Goal: Obtain resource: Download file/media

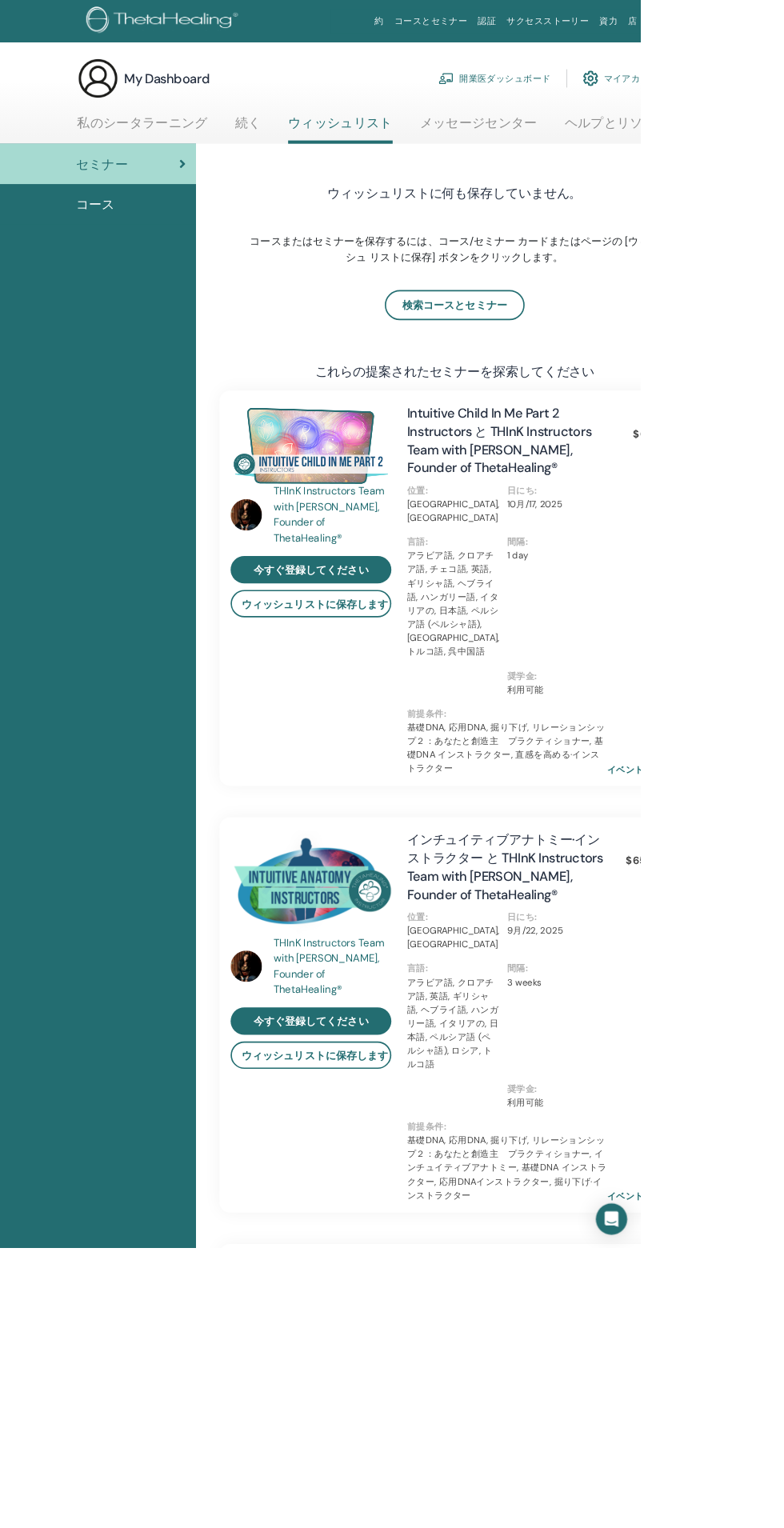
click at [220, 153] on link "私のシータラーニング" at bounding box center [175, 156] width 160 height 32
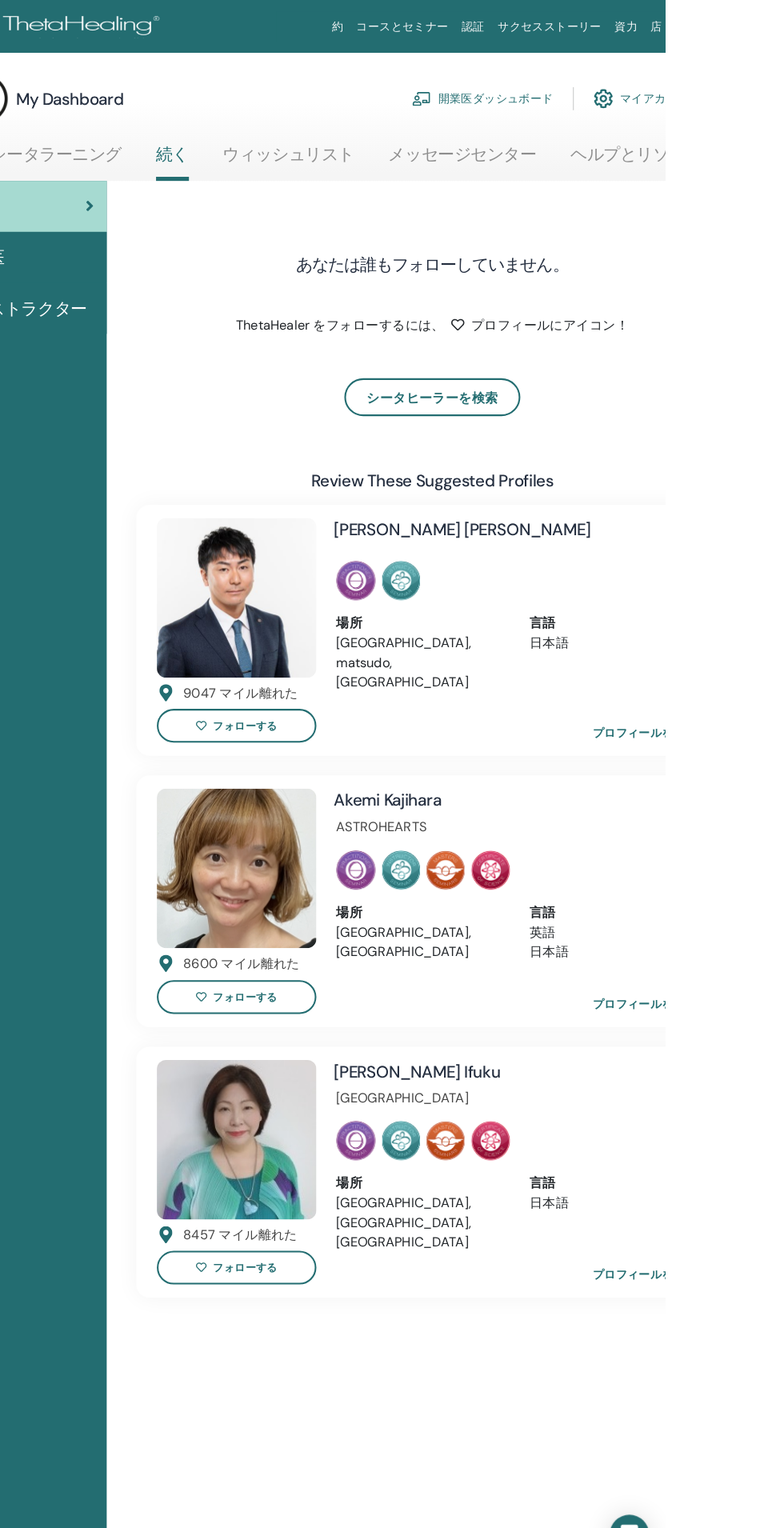
click at [232, 154] on link "私のシータラーニング" at bounding box center [175, 156] width 160 height 32
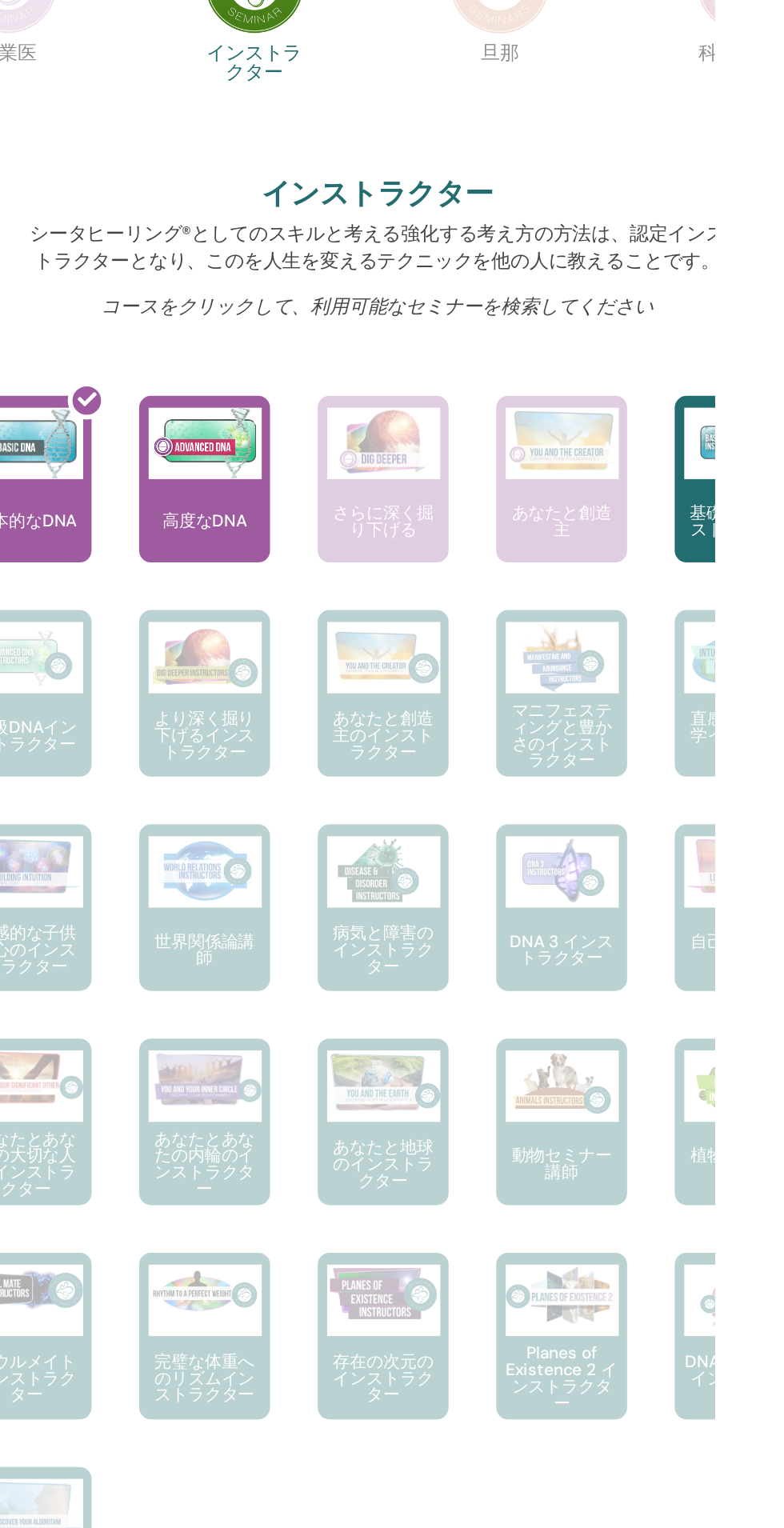
scroll to position [12, 0]
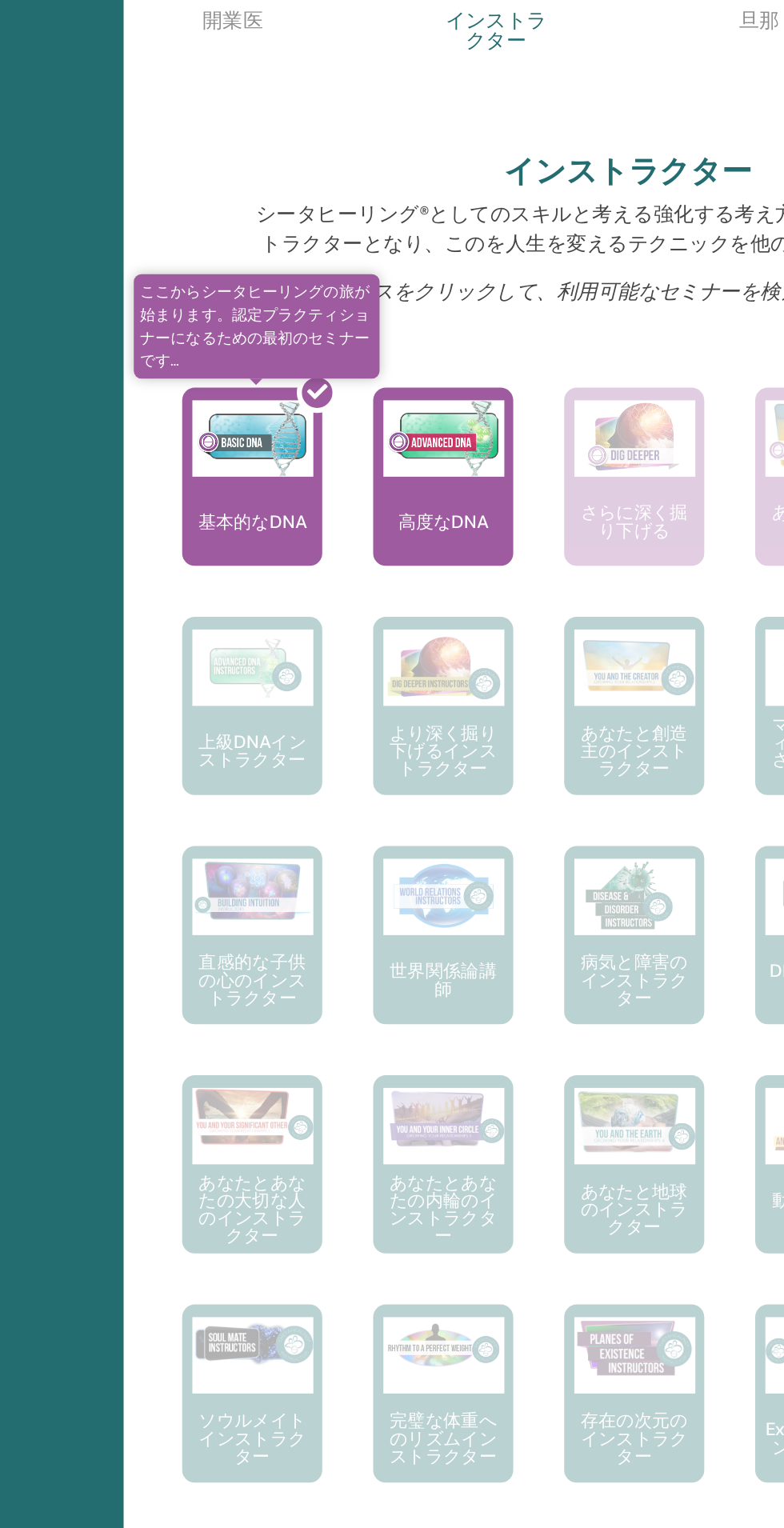
click at [339, 711] on div at bounding box center [330, 717] width 88 height 144
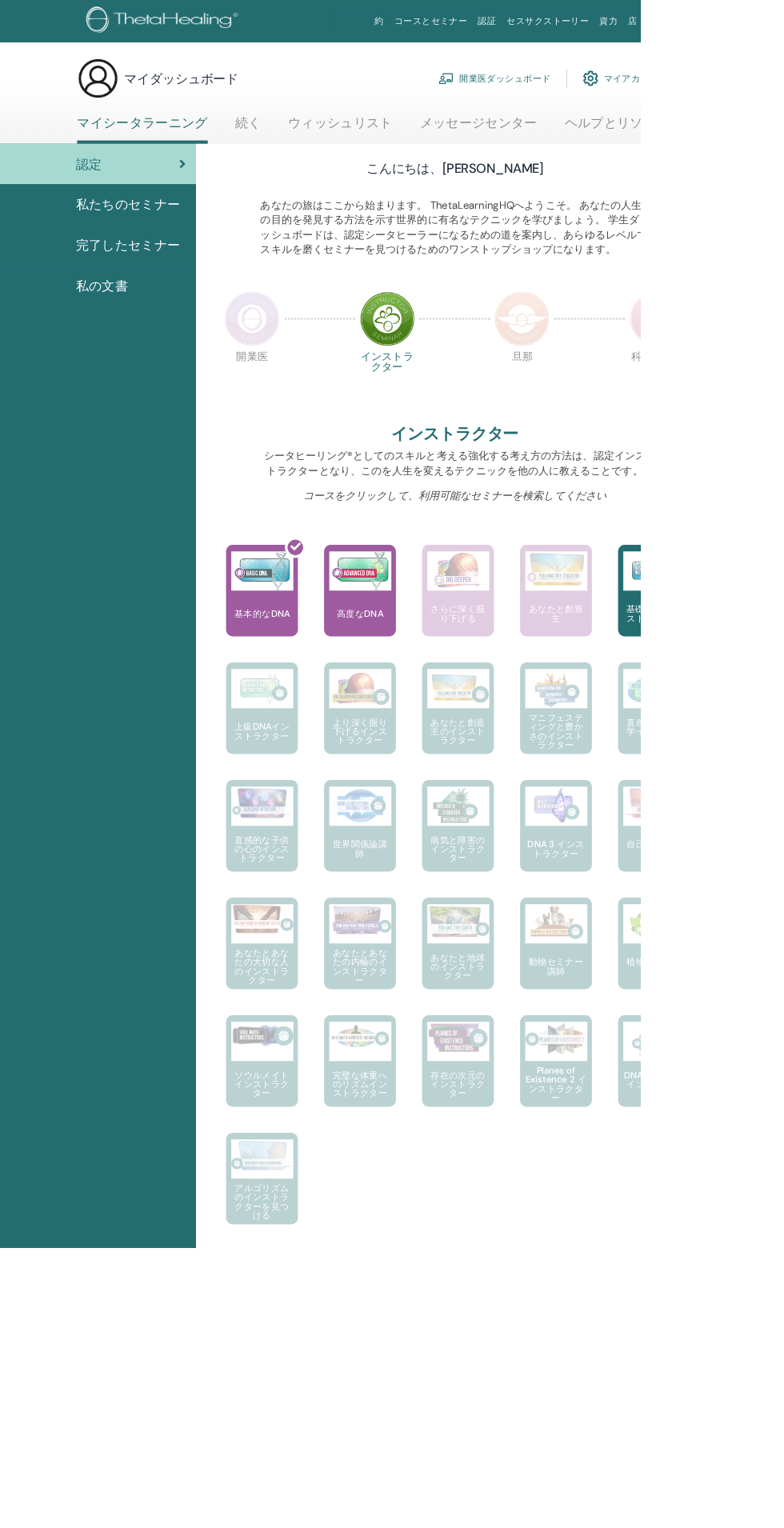
click at [188, 300] on font "完了したセミナー" at bounding box center [157, 300] width 128 height 21
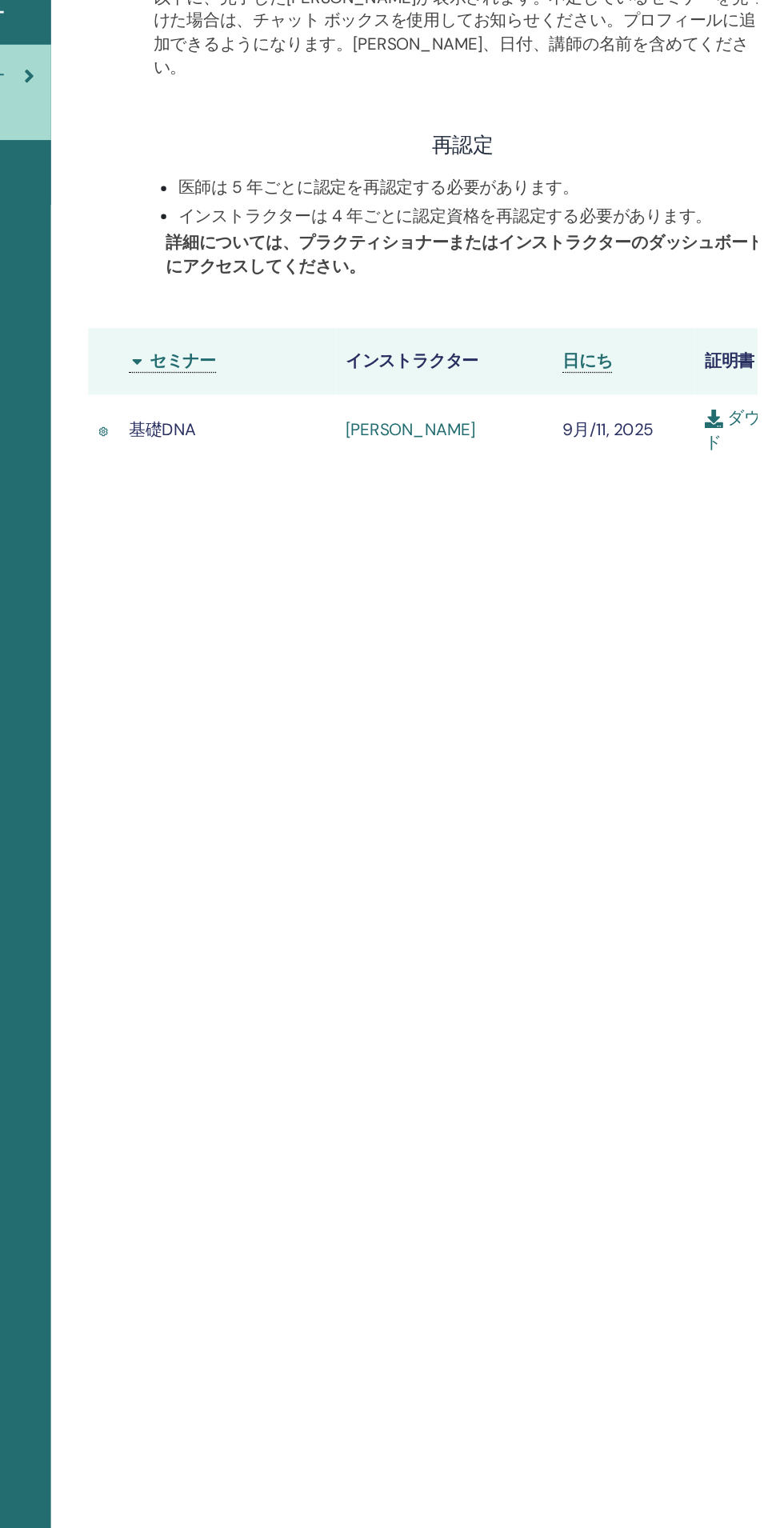
scroll to position [6, 0]
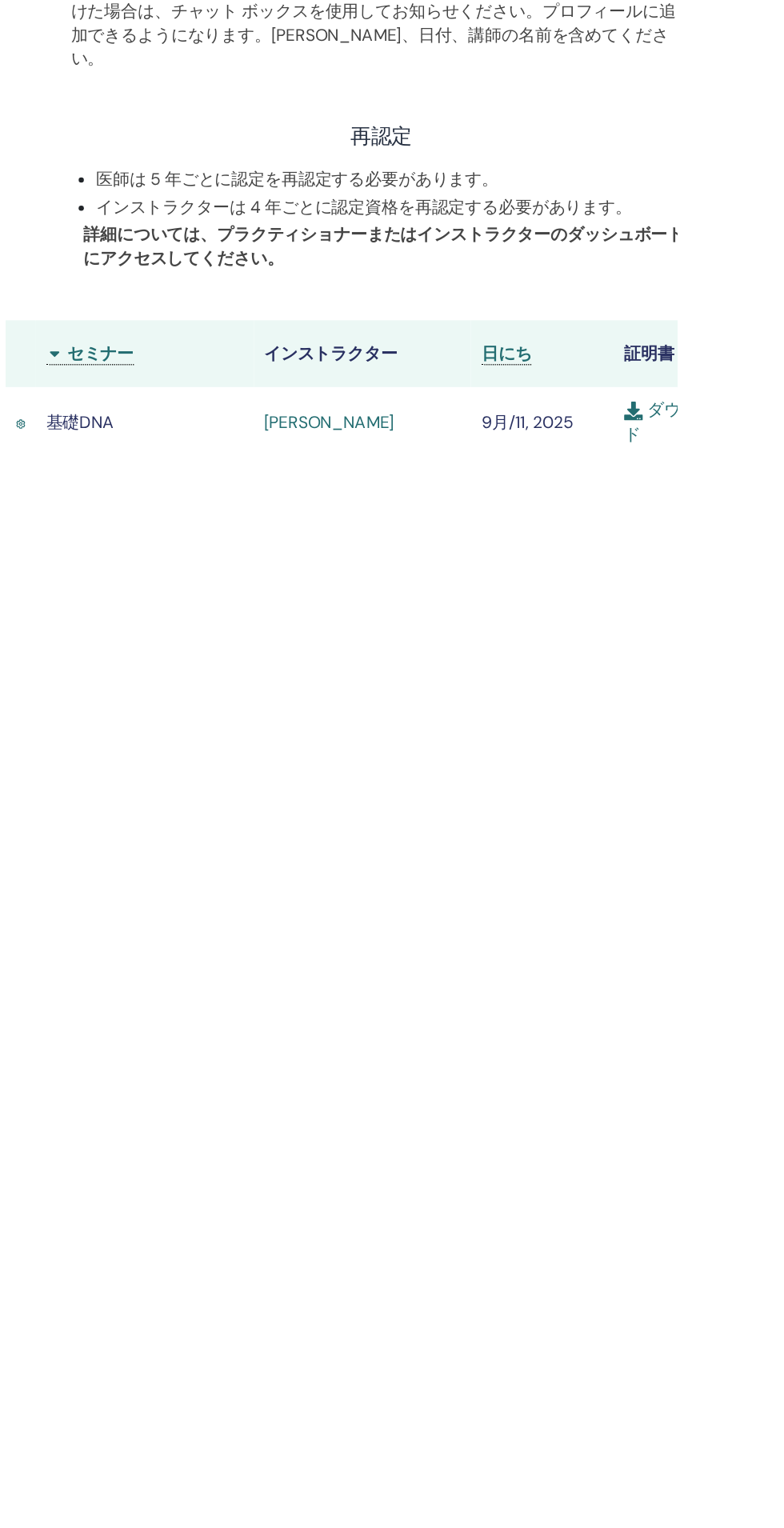
click at [763, 548] on link "ダウンロード" at bounding box center [783, 566] width 82 height 36
click at [772, 548] on link "ダウンロード" at bounding box center [783, 566] width 82 height 36
click at [783, 548] on link "ダウンロード" at bounding box center [783, 566] width 82 height 36
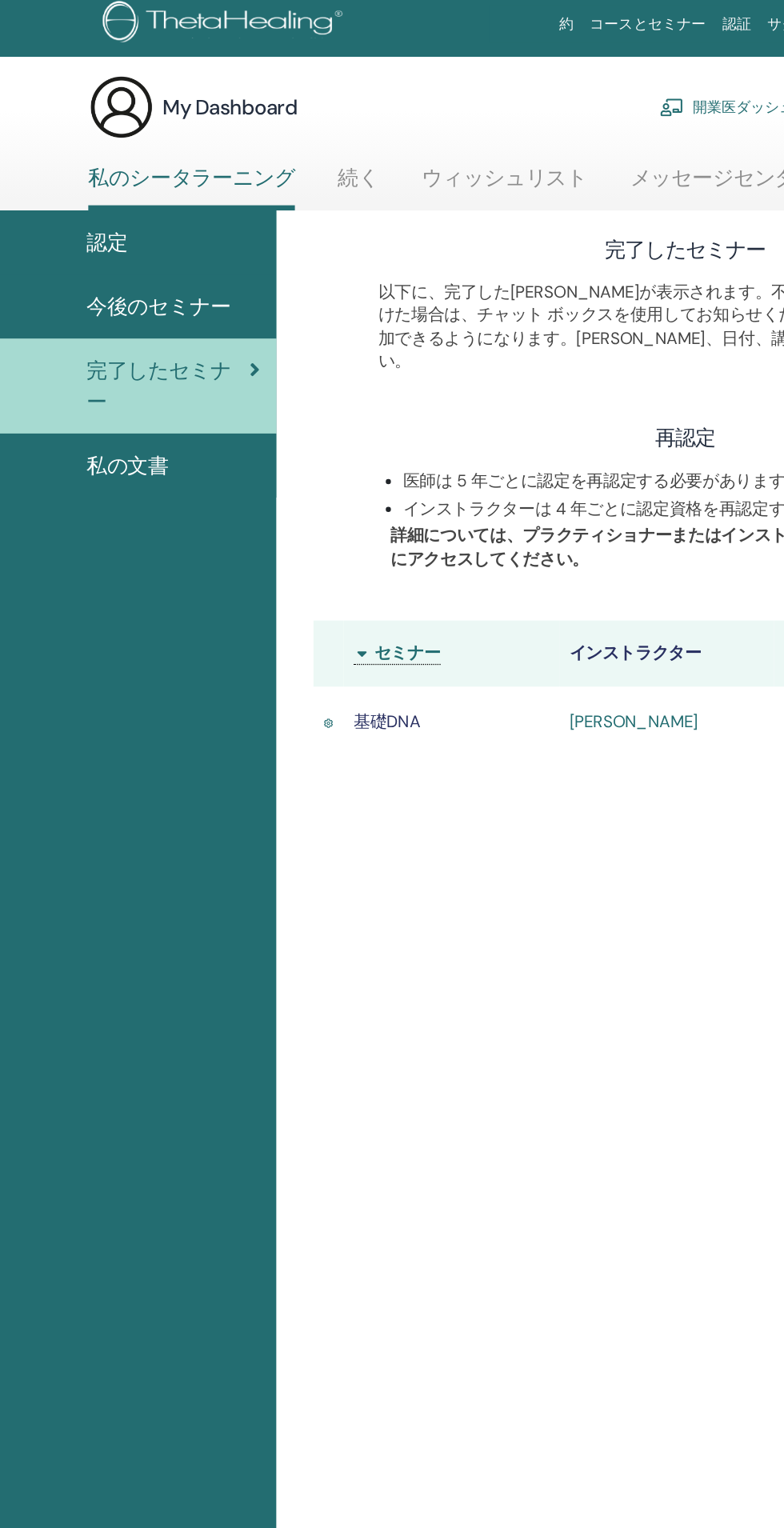
scroll to position [0, 0]
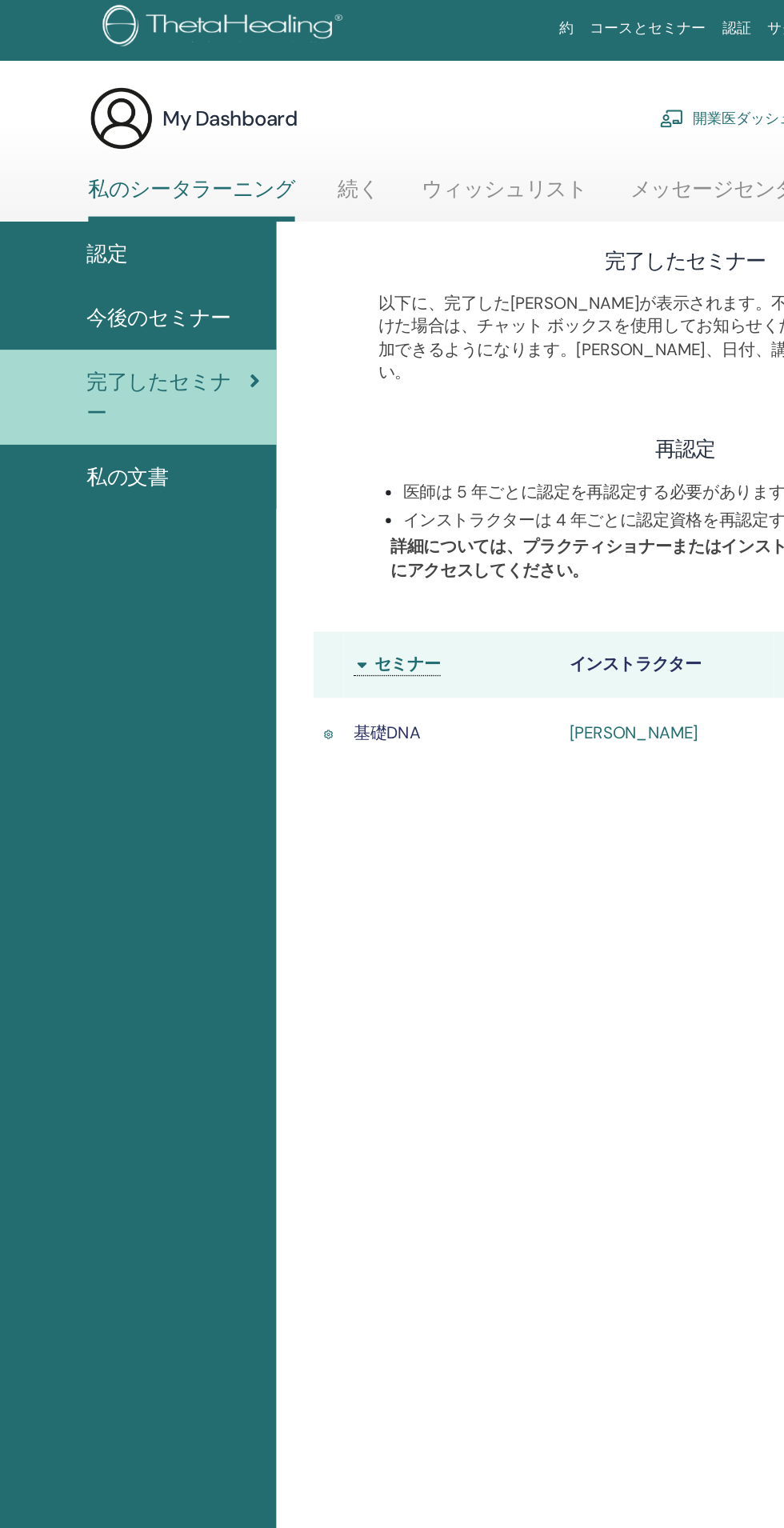
click at [158, 208] on div "認定" at bounding box center [120, 200] width 214 height 24
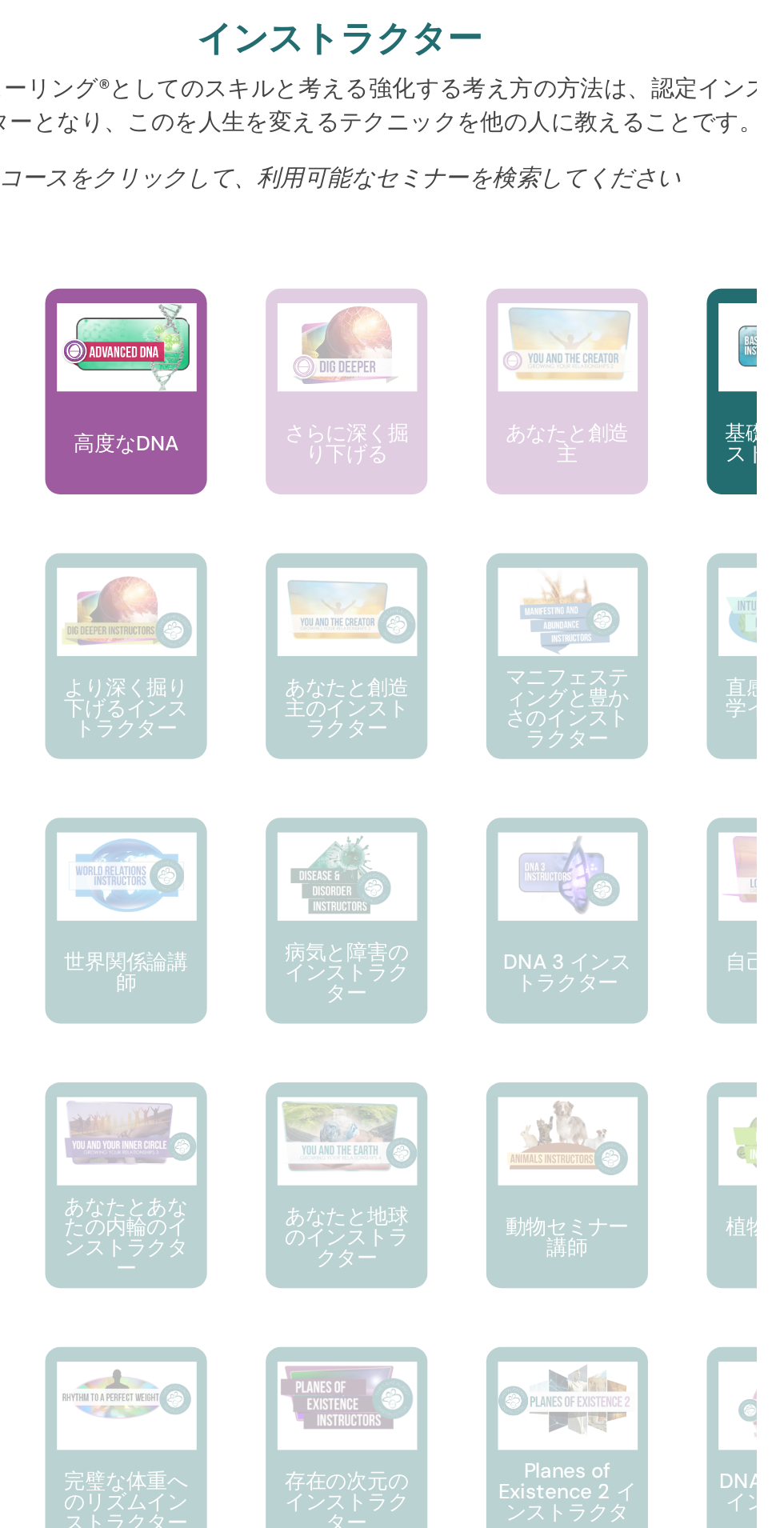
scroll to position [25, 0]
